Goal: Information Seeking & Learning: Learn about a topic

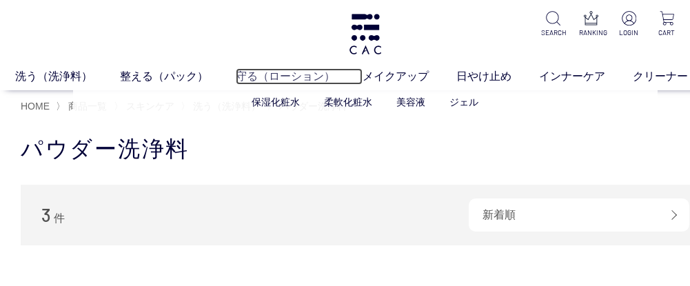
click at [266, 73] on link "守る（ローション）" at bounding box center [299, 76] width 127 height 17
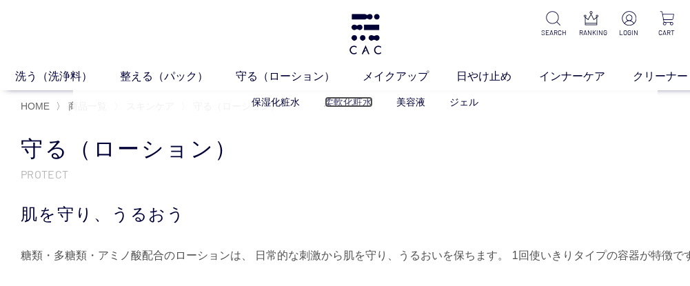
click at [347, 99] on link "柔軟化粧水" at bounding box center [349, 102] width 48 height 11
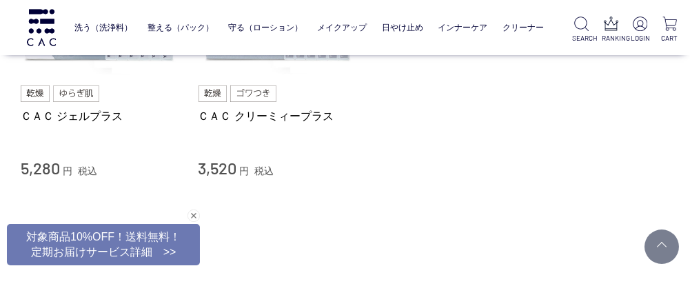
scroll to position [268, 0]
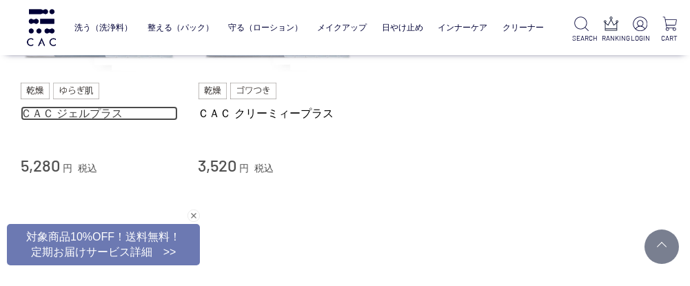
click at [74, 108] on link "ＣＡＣ ジェルプラス" at bounding box center [99, 113] width 157 height 14
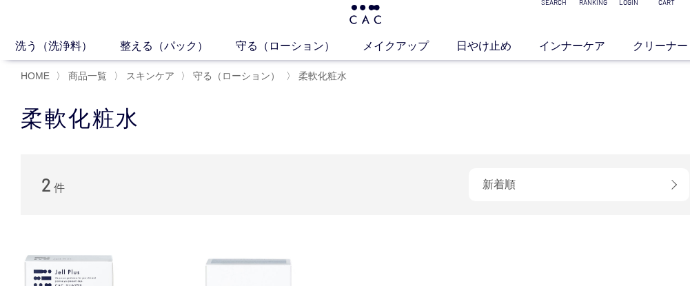
scroll to position [40, 0]
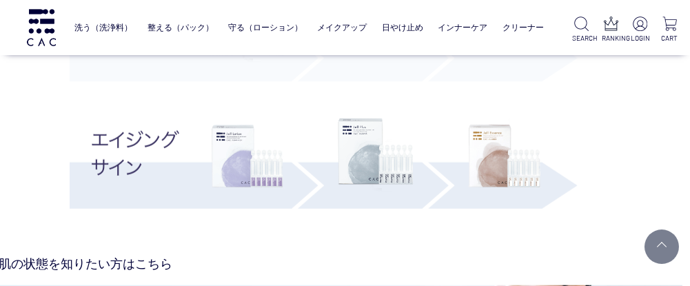
scroll to position [2918, 28]
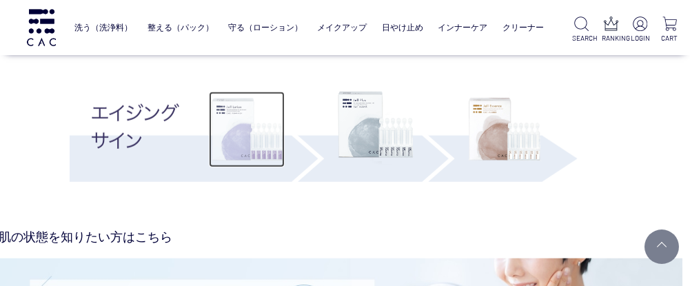
click at [230, 135] on img at bounding box center [247, 130] width 76 height 76
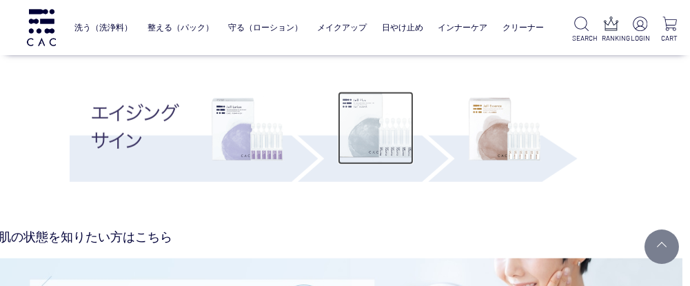
click at [402, 129] on img at bounding box center [376, 128] width 76 height 73
click at [378, 143] on img at bounding box center [376, 128] width 76 height 73
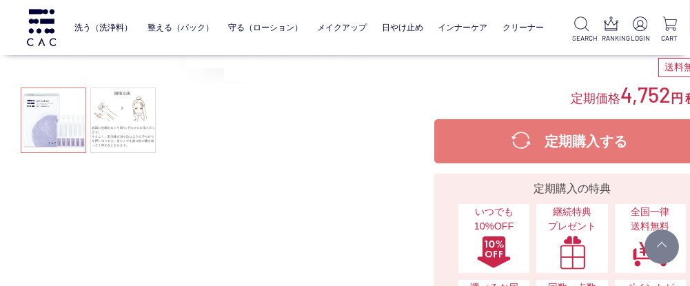
scroll to position [317, 0]
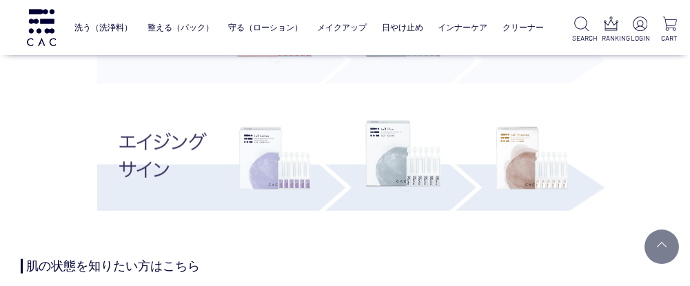
scroll to position [2921, 0]
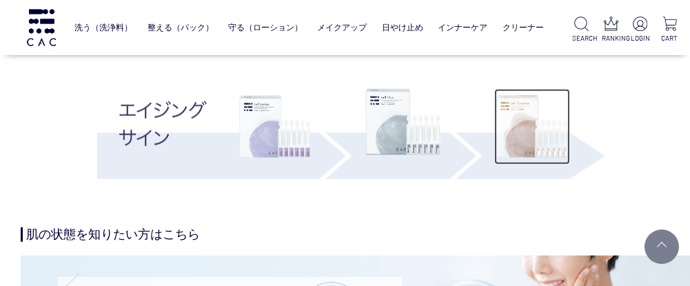
click at [562, 122] on img at bounding box center [532, 127] width 76 height 76
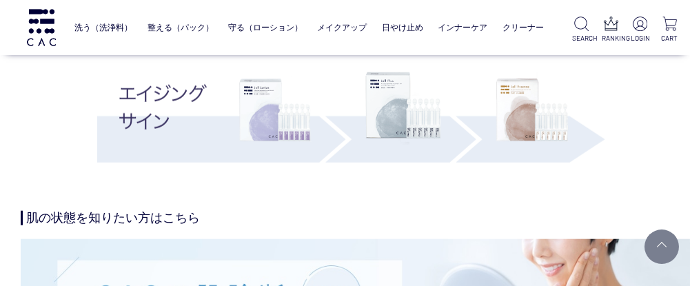
scroll to position [2986, 0]
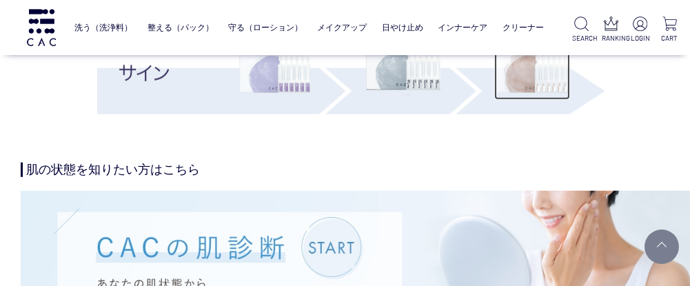
click at [532, 83] on img at bounding box center [532, 62] width 76 height 76
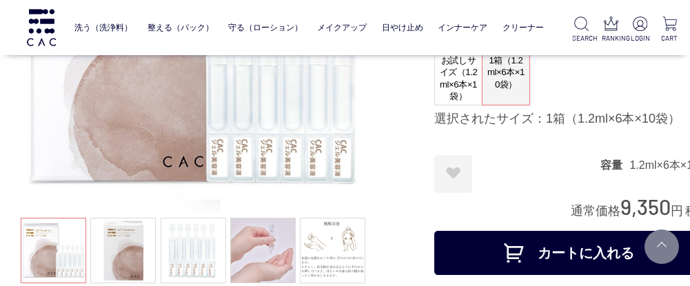
scroll to position [193, 0]
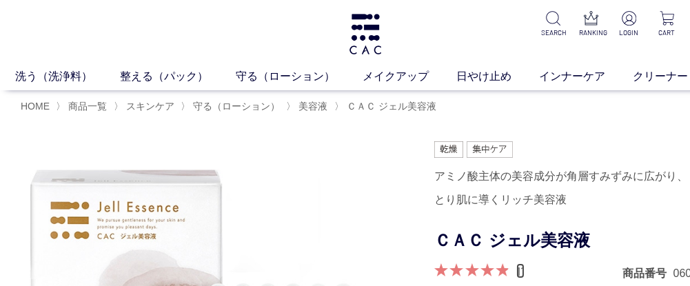
click at [522, 273] on link "11" at bounding box center [520, 270] width 8 height 15
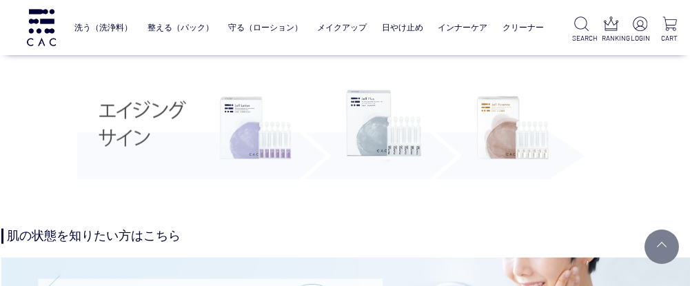
scroll to position [3542, 19]
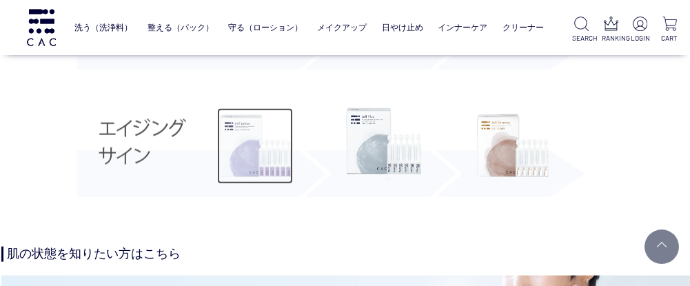
click at [248, 160] on img at bounding box center [255, 146] width 76 height 76
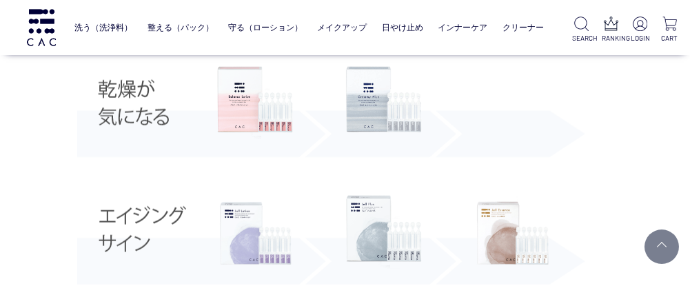
scroll to position [3419, 19]
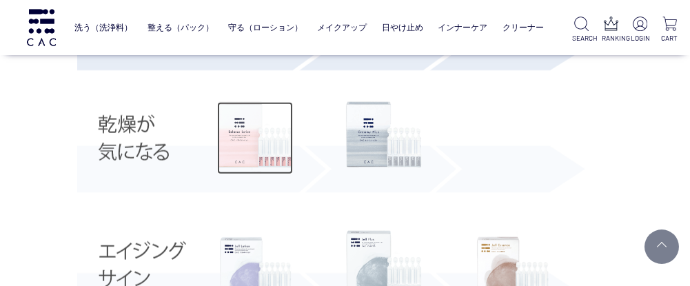
click at [266, 133] on img at bounding box center [255, 138] width 76 height 73
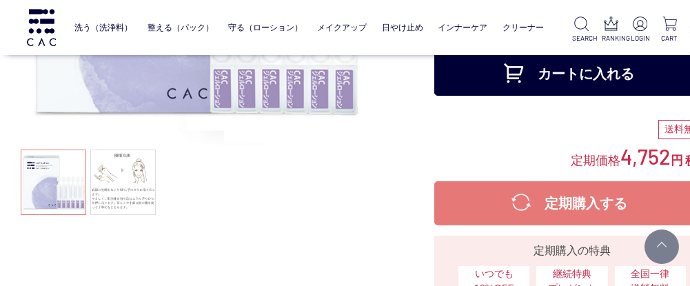
scroll to position [255, 0]
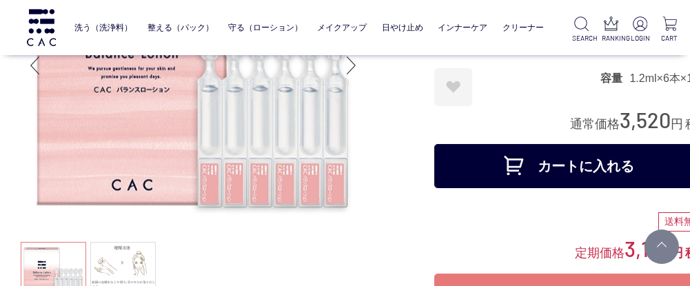
scroll to position [107, 0]
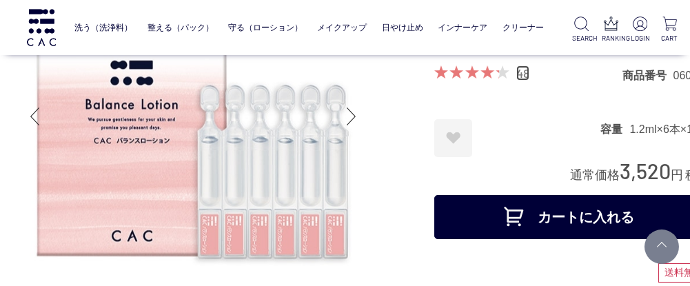
click at [524, 71] on link "48" at bounding box center [522, 73] width 13 height 15
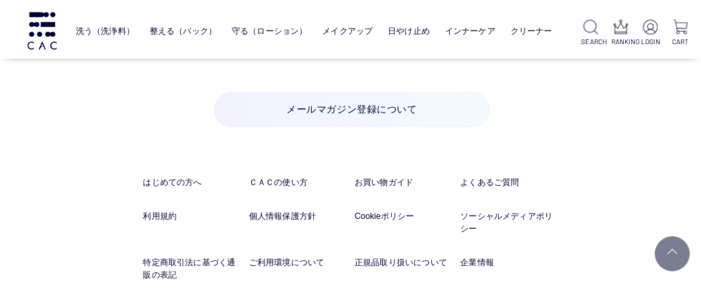
scroll to position [11096, 19]
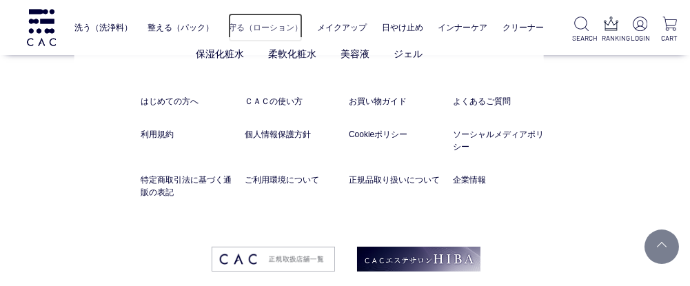
click at [239, 28] on link "守る（ローション）" at bounding box center [265, 27] width 74 height 29
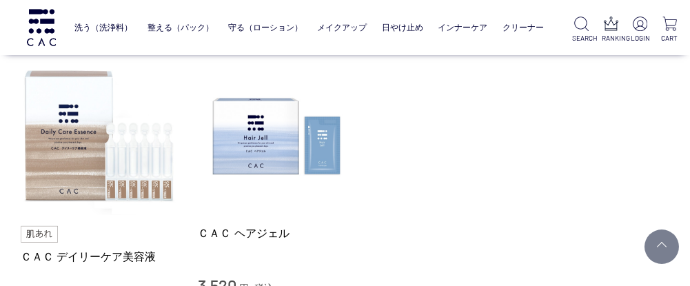
scroll to position [859, 0]
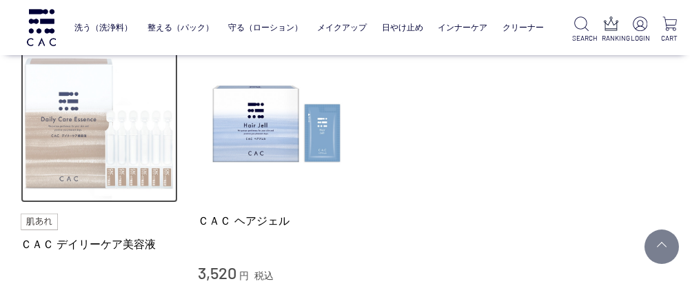
click at [58, 153] on img at bounding box center [99, 124] width 157 height 157
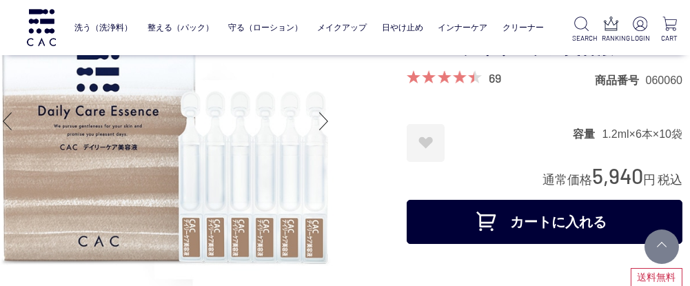
scroll to position [110, 28]
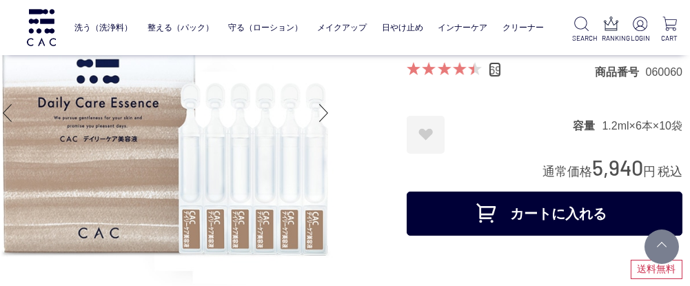
click at [493, 72] on link "69" at bounding box center [495, 69] width 12 height 15
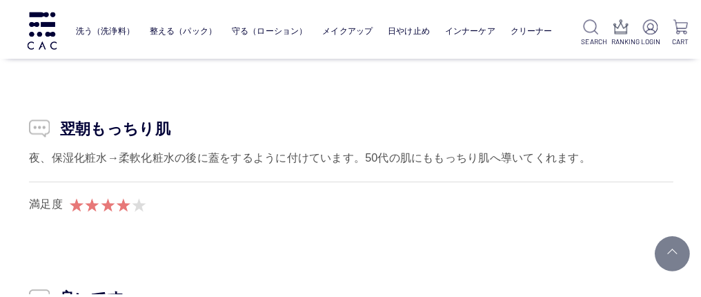
scroll to position [7417, 20]
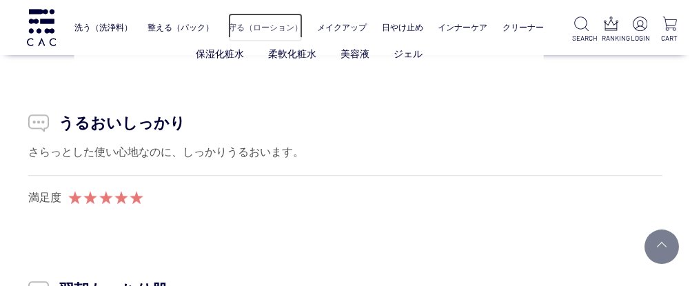
click at [260, 34] on link "守る（ローション）" at bounding box center [265, 27] width 74 height 29
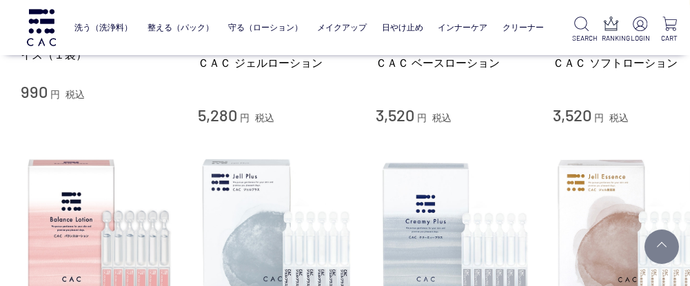
scroll to position [564, 0]
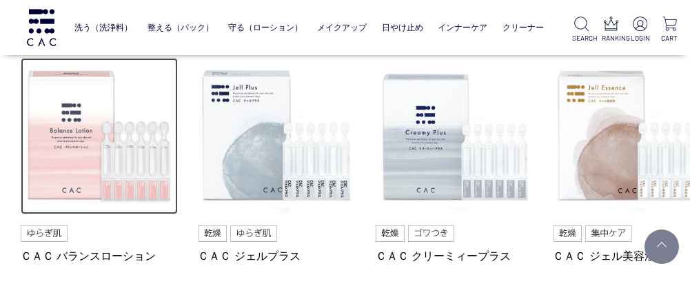
click at [94, 108] on img at bounding box center [99, 136] width 157 height 157
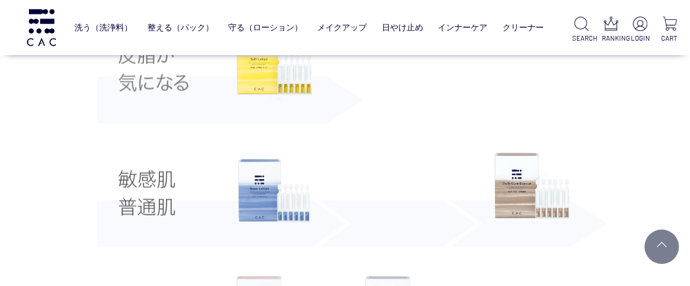
scroll to position [2631, 0]
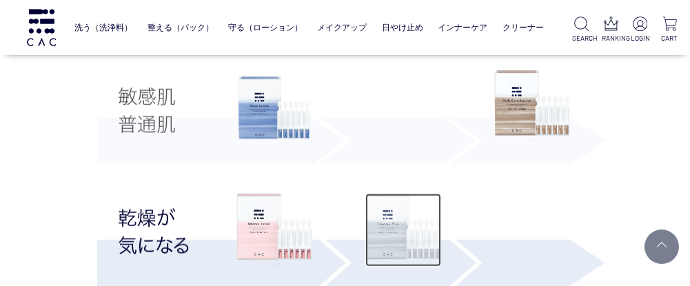
click at [412, 225] on img at bounding box center [403, 230] width 76 height 73
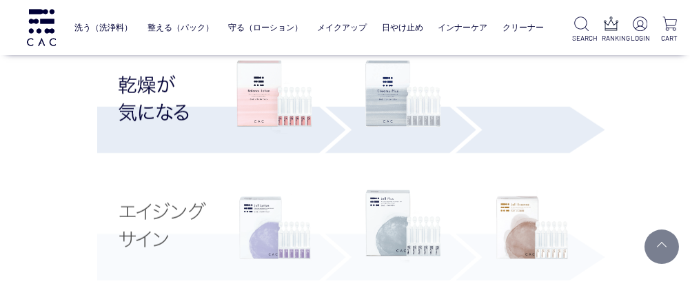
scroll to position [2864, 0]
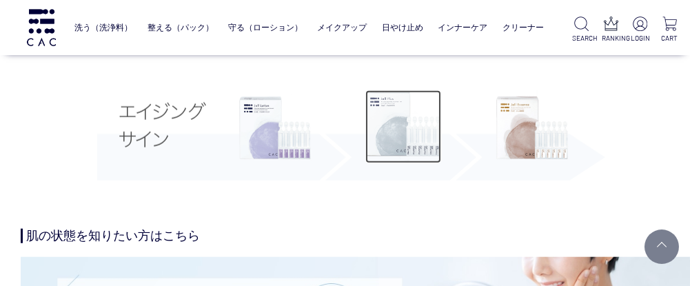
click at [392, 124] on img at bounding box center [403, 126] width 76 height 73
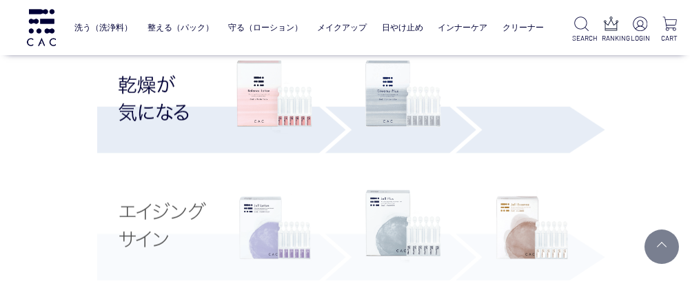
scroll to position [2798, 0]
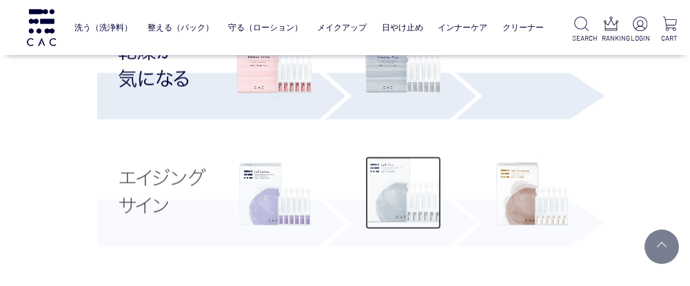
click at [385, 211] on img at bounding box center [403, 193] width 76 height 73
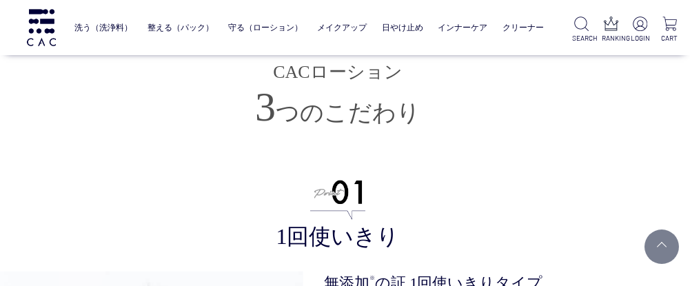
scroll to position [3339, 28]
